Goal: Task Accomplishment & Management: Use online tool/utility

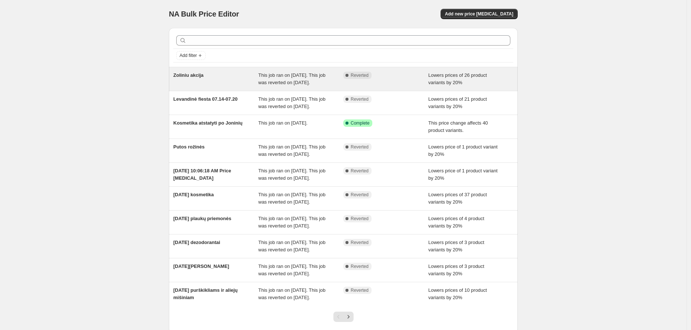
click at [192, 74] on span "Zoliniu akcija" at bounding box center [188, 75] width 30 height 6
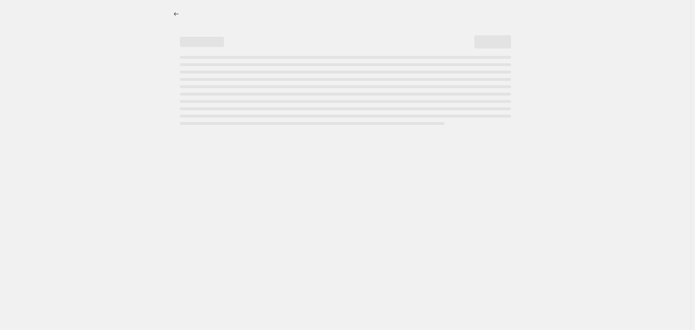
select select "percentage"
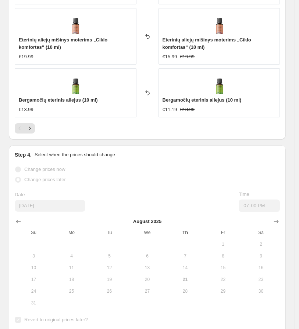
scroll to position [775, 0]
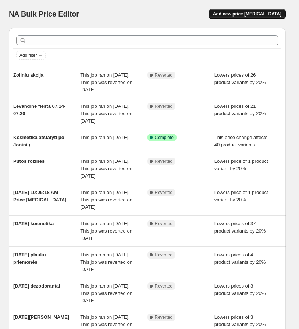
click at [267, 16] on span "Add new price [MEDICAL_DATA]" at bounding box center [247, 14] width 68 height 6
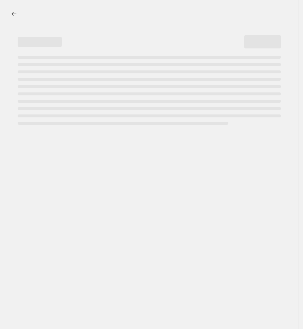
select select "percentage"
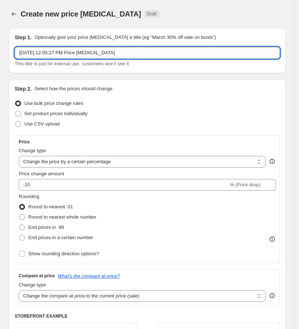
click at [156, 50] on input "[DATE] 12:05:27 PM Price [MEDICAL_DATA]" at bounding box center [147, 53] width 265 height 12
drag, startPoint x: 159, startPoint y: 50, endPoint x: -54, endPoint y: 52, distance: 212.6
click at [0, 52] on html "Home Settings Plans Skip to content Create new price [MEDICAL_DATA]. This page …" at bounding box center [149, 164] width 299 height 329
click at [64, 57] on input "Atgal į ritmą (back to [GEOGRAPHIC_DATA])" at bounding box center [147, 53] width 265 height 12
click at [65, 57] on input "Atgal į ritmą (back to [GEOGRAPHIC_DATA])" at bounding box center [147, 53] width 265 height 12
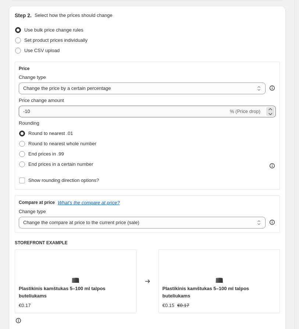
scroll to position [82, 0]
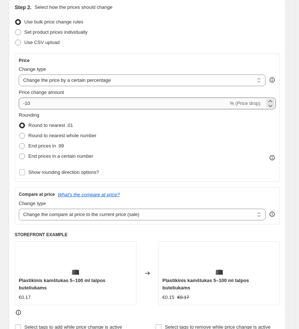
type input "Atgal į ritmą (back to school)"
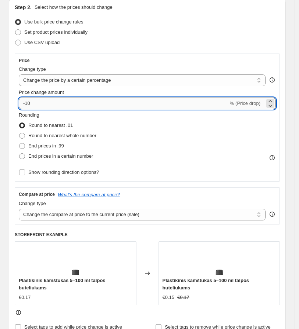
click at [126, 106] on input "-10" at bounding box center [123, 104] width 209 height 12
click at [272, 106] on icon at bounding box center [270, 106] width 4 height 2
click at [273, 103] on icon at bounding box center [269, 105] width 7 height 7
click at [272, 106] on icon at bounding box center [270, 106] width 4 height 2
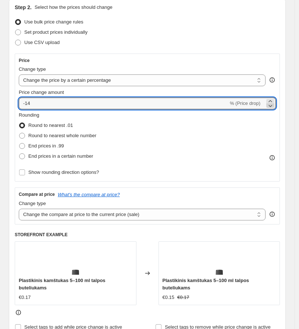
click at [272, 106] on icon at bounding box center [270, 106] width 4 height 2
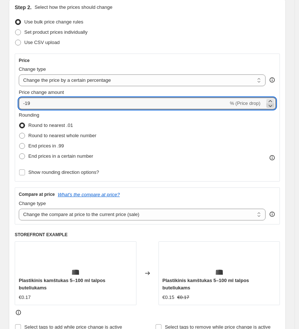
click at [272, 106] on icon at bounding box center [270, 106] width 4 height 2
type input "-20"
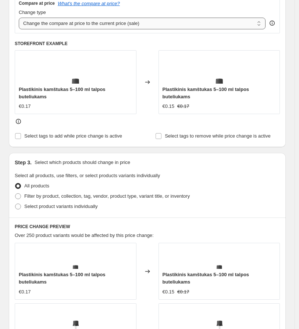
scroll to position [285, 0]
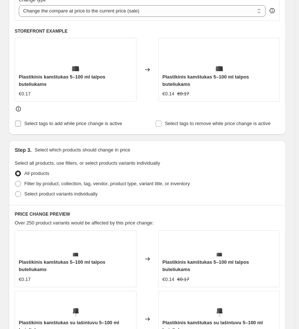
click at [19, 121] on input "Select tags to add while price change is active" at bounding box center [18, 124] width 6 height 6
checkbox input "true"
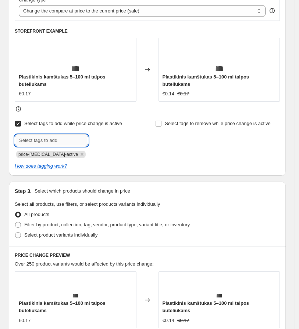
click at [75, 136] on input "text" at bounding box center [51, 141] width 73 height 12
type input "Išpardavimas"
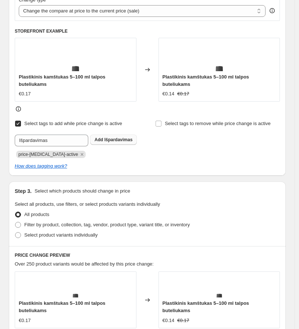
click at [106, 137] on span "Išpardavimas" at bounding box center [118, 139] width 28 height 5
click at [161, 121] on input "Select tags to remove while price change is active" at bounding box center [158, 124] width 6 height 6
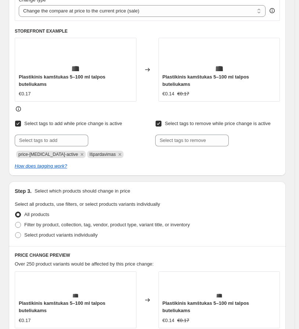
click at [156, 119] on div "Select tags to add while price change is active Submit price-[MEDICAL_DATA]-act…" at bounding box center [147, 139] width 265 height 40
click at [158, 121] on input "Select tags to remove while price change is active" at bounding box center [158, 124] width 6 height 6
checkbox input "false"
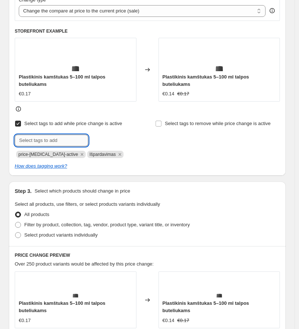
click at [49, 135] on input "text" at bounding box center [51, 141] width 73 height 12
type input "Akcija"
click at [114, 137] on span "Akcija" at bounding box center [110, 139] width 13 height 5
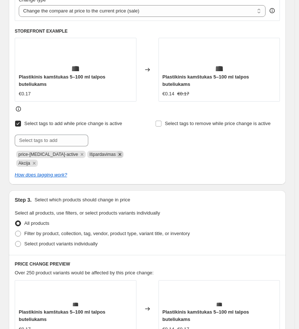
click at [118, 153] on icon "Remove Išpardavimas" at bounding box center [119, 154] width 3 height 3
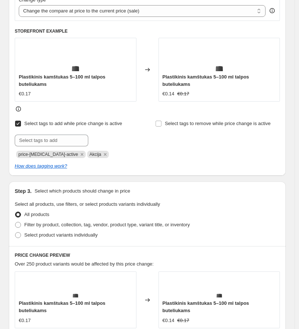
drag, startPoint x: 46, startPoint y: 163, endPoint x: 134, endPoint y: 204, distance: 97.4
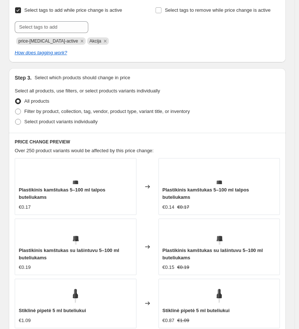
scroll to position [408, 0]
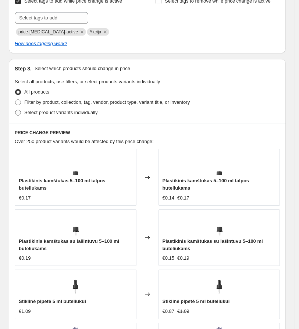
click at [17, 110] on span at bounding box center [18, 113] width 6 height 6
click at [15, 110] on input "Select product variants individually" at bounding box center [15, 110] width 0 height 0
radio input "true"
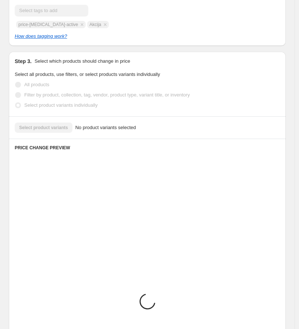
scroll to position [374, 0]
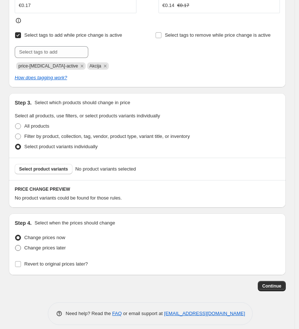
click at [18, 245] on span at bounding box center [18, 248] width 6 height 6
click at [15, 245] on input "Change prices later" at bounding box center [15, 245] width 0 height 0
radio input "true"
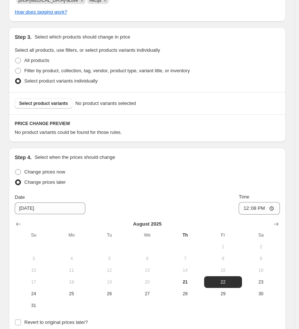
scroll to position [456, 0]
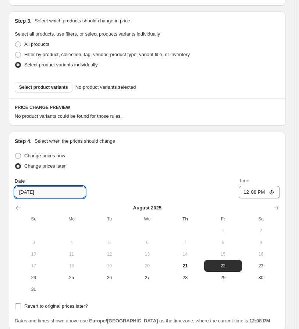
click at [48, 187] on input "[DATE]" at bounding box center [50, 193] width 71 height 12
click at [27, 187] on input "[DATE]" at bounding box center [50, 193] width 71 height 12
type input "[DATE]"
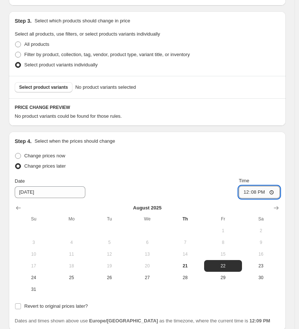
click at [251, 187] on input "12:08" at bounding box center [258, 192] width 41 height 12
type input "20:00"
click at [18, 304] on input "Revert to original prices later?" at bounding box center [18, 307] width 6 height 6
checkbox input "true"
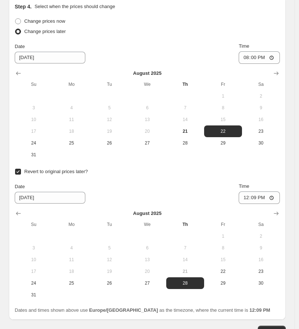
scroll to position [619, 0]
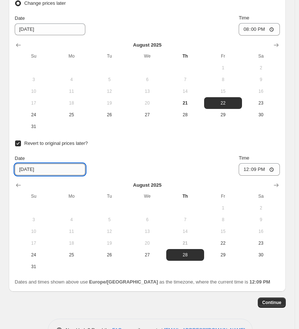
drag, startPoint x: 24, startPoint y: 163, endPoint x: 28, endPoint y: 163, distance: 4.4
click at [28, 164] on input "[DATE]" at bounding box center [50, 170] width 71 height 12
type input "[DATE]"
click at [250, 163] on input "12:09" at bounding box center [258, 169] width 41 height 12
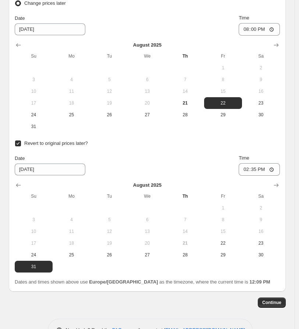
click at [171, 155] on div "Date [DATE] Time 14:35" at bounding box center [147, 165] width 265 height 21
click at [251, 163] on input "14:35" at bounding box center [258, 169] width 41 height 12
click at [252, 163] on input "14:03" at bounding box center [258, 169] width 41 height 12
click at [248, 163] on input "14:03" at bounding box center [258, 169] width 41 height 12
click at [250, 163] on input "13:03" at bounding box center [258, 169] width 41 height 12
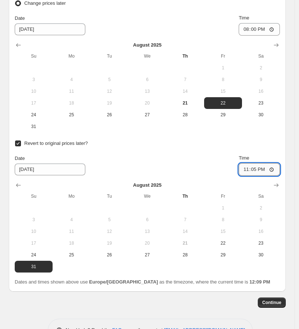
type input "23:59"
click at [276, 163] on input "23:59" at bounding box center [258, 169] width 41 height 12
click at [194, 145] on div "Revert to original prices later? Date [DATE] Time 23:59 [DATE] Su Mo Tu We Th F…" at bounding box center [147, 205] width 265 height 134
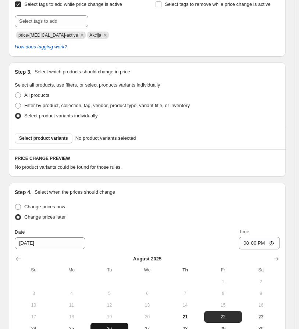
scroll to position [390, 0]
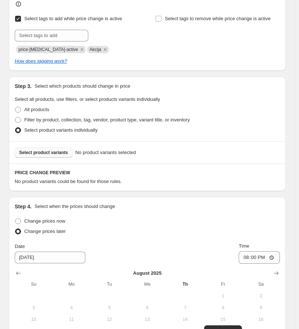
click at [32, 150] on span "Select product variants" at bounding box center [43, 153] width 49 height 6
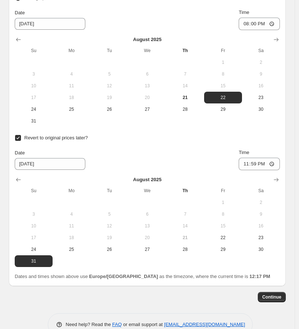
scroll to position [924, 0]
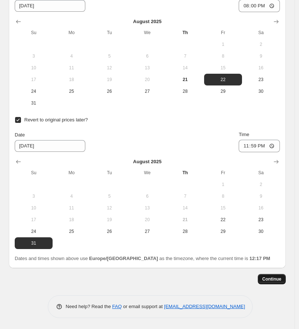
click at [271, 283] on button "Continue" at bounding box center [271, 279] width 28 height 10
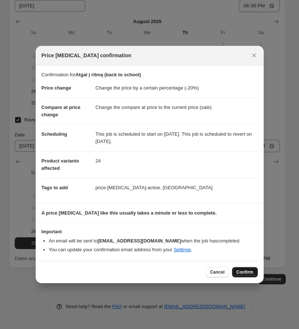
click at [240, 272] on span "Confirm" at bounding box center [244, 273] width 17 height 6
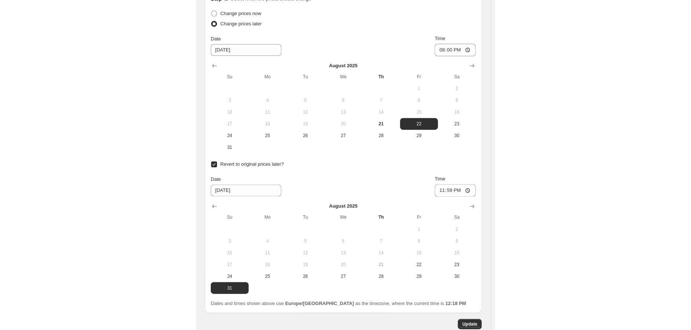
scroll to position [653, 0]
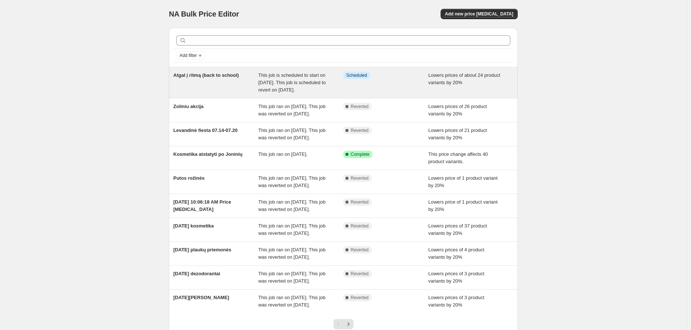
click at [196, 76] on span "Atgal į ritmą (back to school)" at bounding box center [205, 75] width 65 height 6
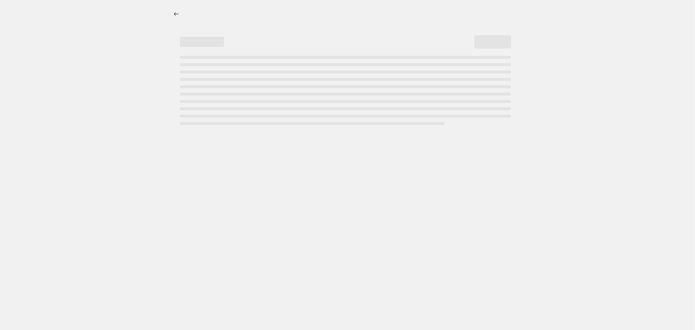
select select "percentage"
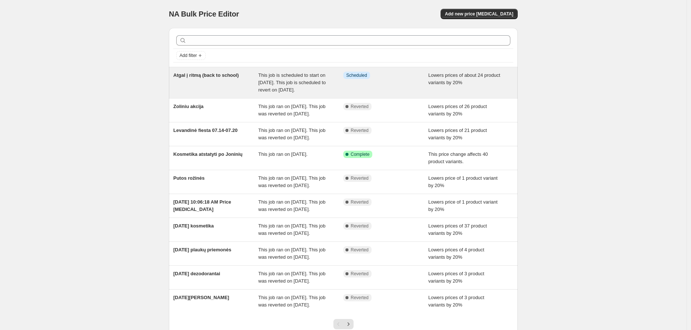
click at [182, 76] on span "Atgal į ritmą (back to school)" at bounding box center [205, 75] width 65 height 6
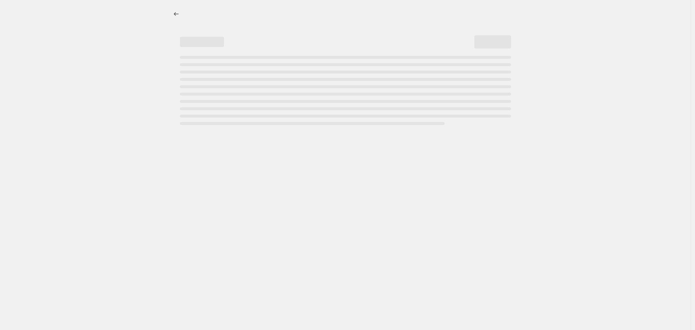
select select "percentage"
